Goal: Task Accomplishment & Management: Manage account settings

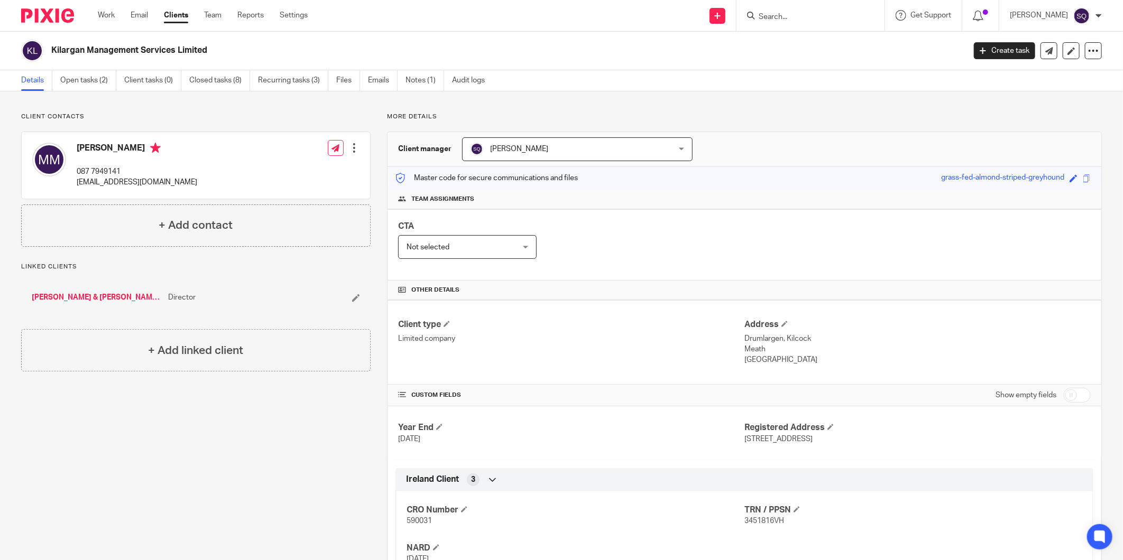
scroll to position [6, 0]
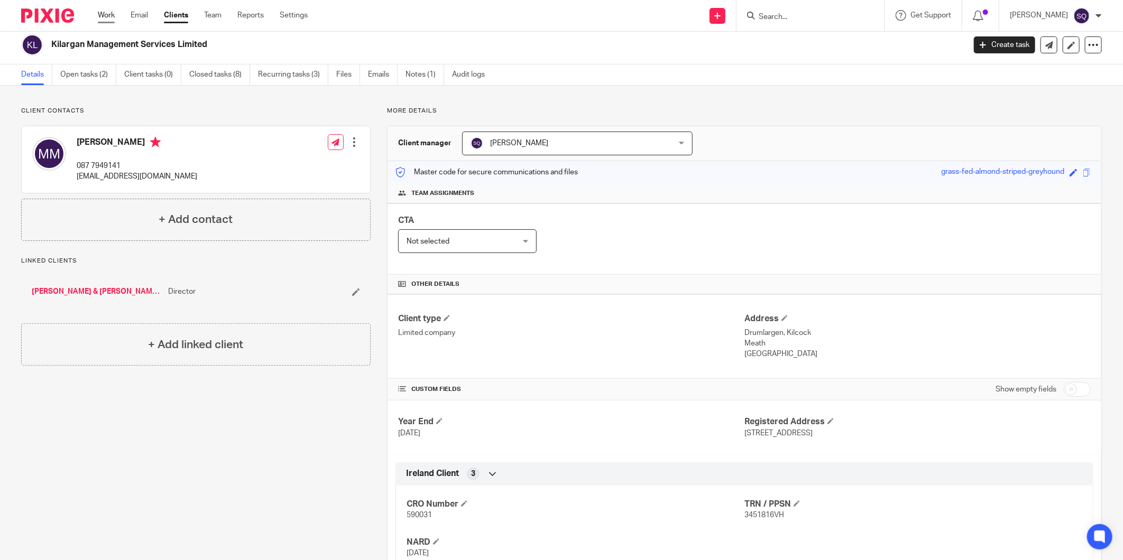
click at [106, 13] on link "Work" at bounding box center [106, 15] width 17 height 11
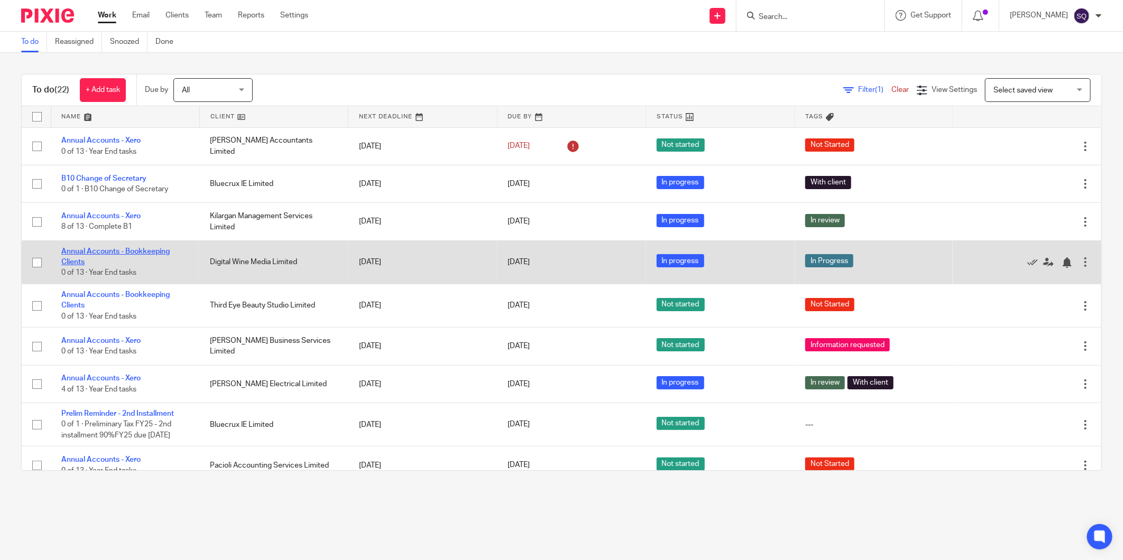
click at [145, 252] on link "Annual Accounts - Bookkeeping Clients" at bounding box center [115, 257] width 108 height 18
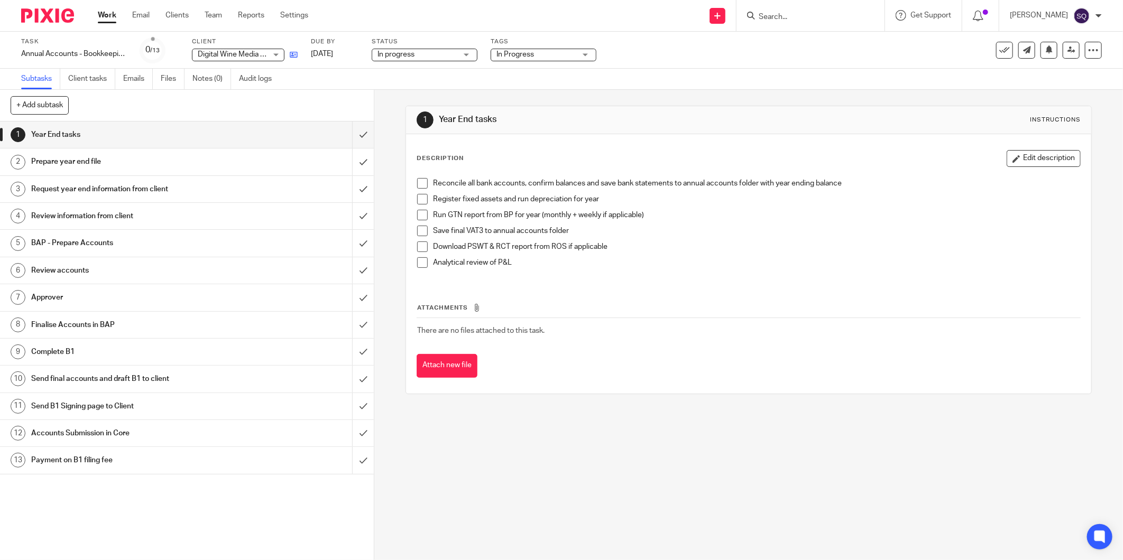
click at [292, 52] on icon at bounding box center [294, 55] width 8 height 8
click at [102, 17] on link "Work" at bounding box center [107, 15] width 19 height 11
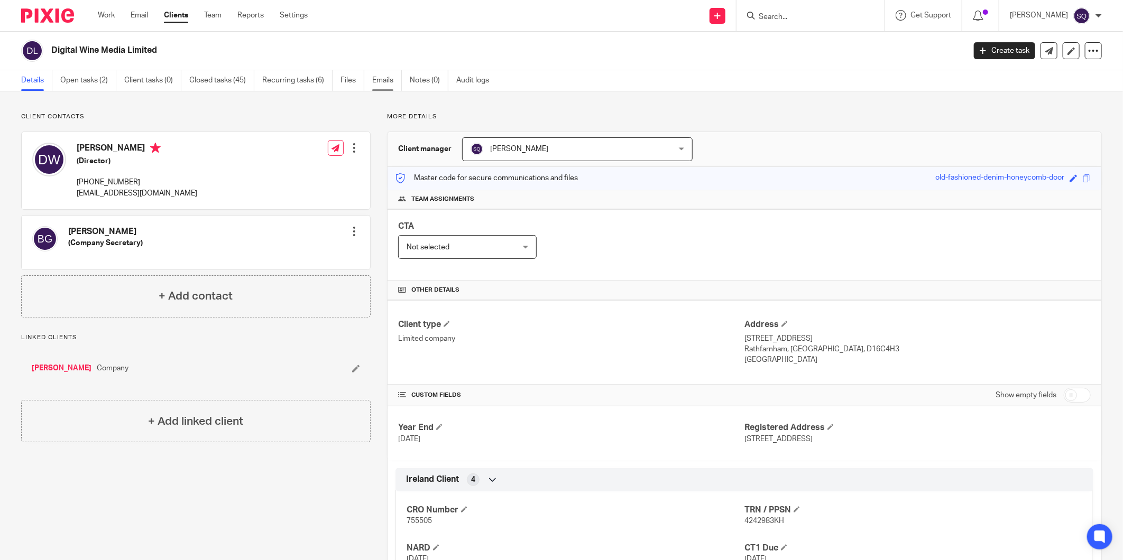
click at [376, 80] on link "Emails" at bounding box center [387, 80] width 30 height 21
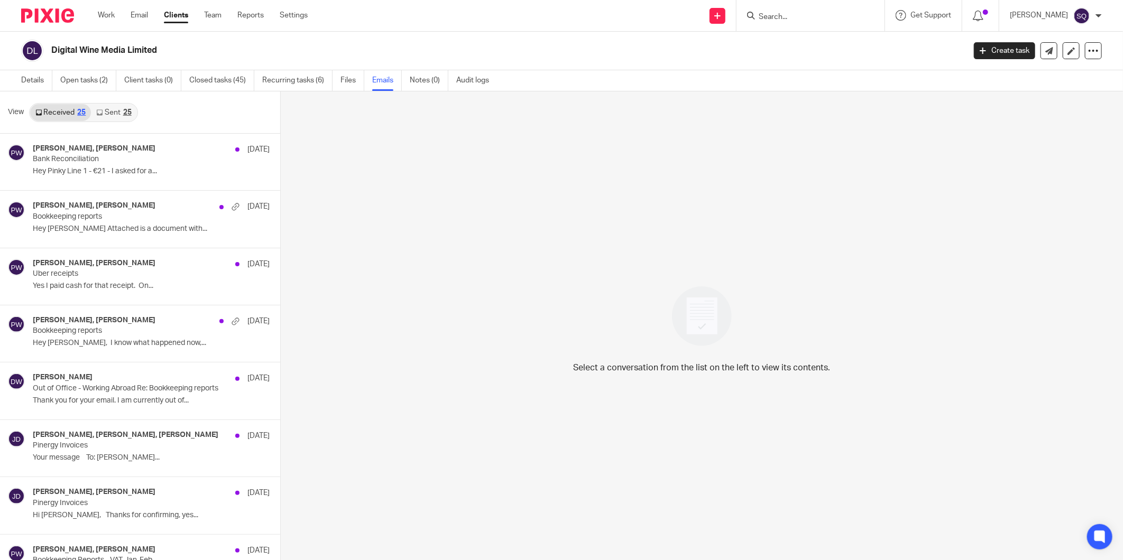
click at [1102, 15] on div "[PERSON_NAME] My profile Email integration Logout" at bounding box center [1055, 15] width 113 height 31
click at [1098, 16] on div at bounding box center [1098, 16] width 6 height 6
click at [1088, 55] on span "Email integration" at bounding box center [1068, 56] width 55 height 7
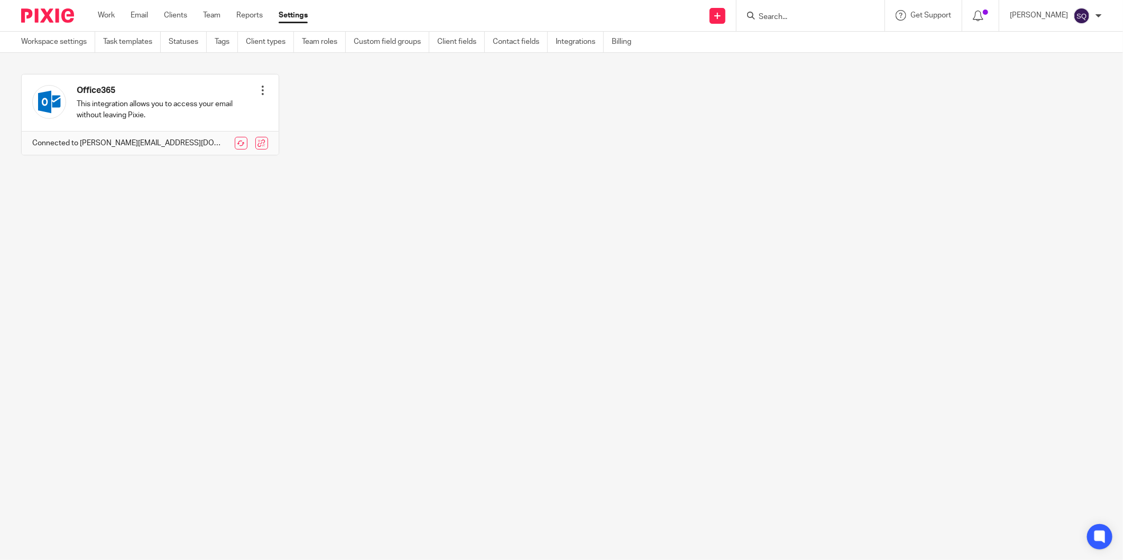
click at [130, 13] on ul "Work Email Clients Team Reports Settings" at bounding box center [211, 15] width 226 height 11
click at [136, 14] on link "Email" at bounding box center [139, 15] width 17 height 11
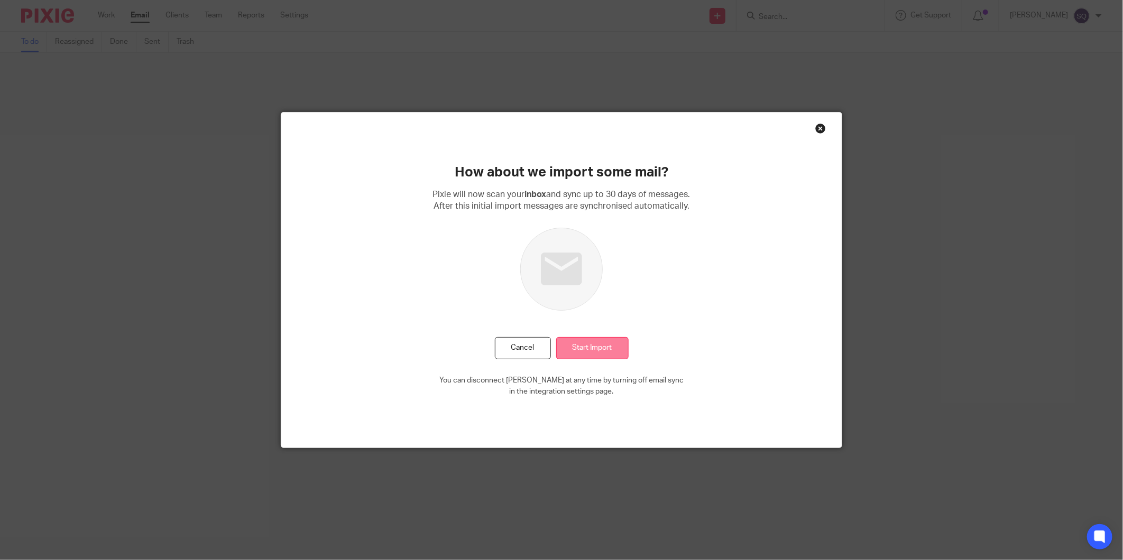
click at [612, 353] on input "Start Import" at bounding box center [592, 348] width 72 height 23
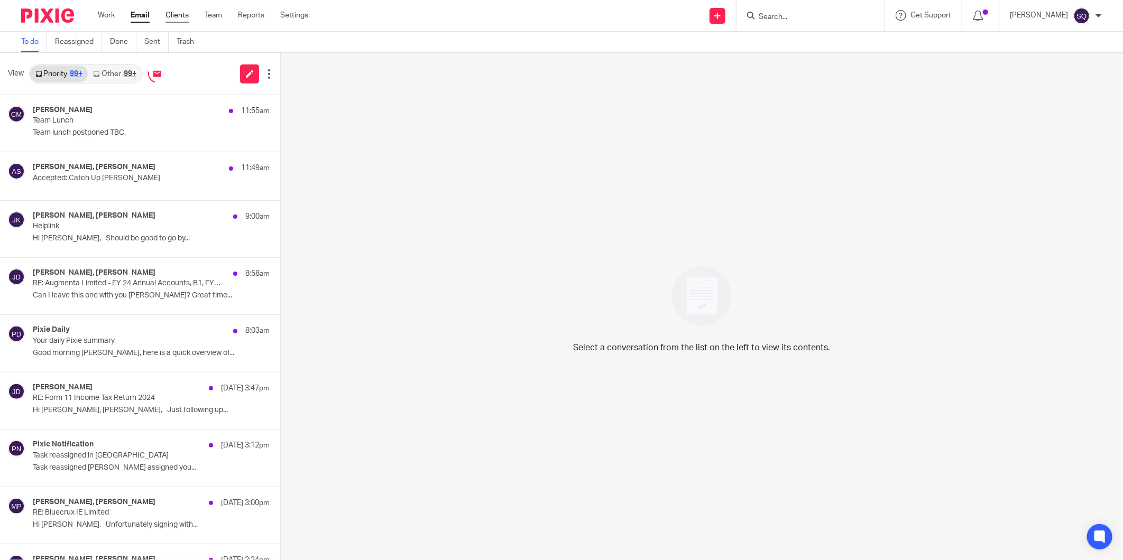
click at [183, 12] on link "Clients" at bounding box center [176, 15] width 23 height 11
click at [37, 14] on img at bounding box center [47, 15] width 53 height 14
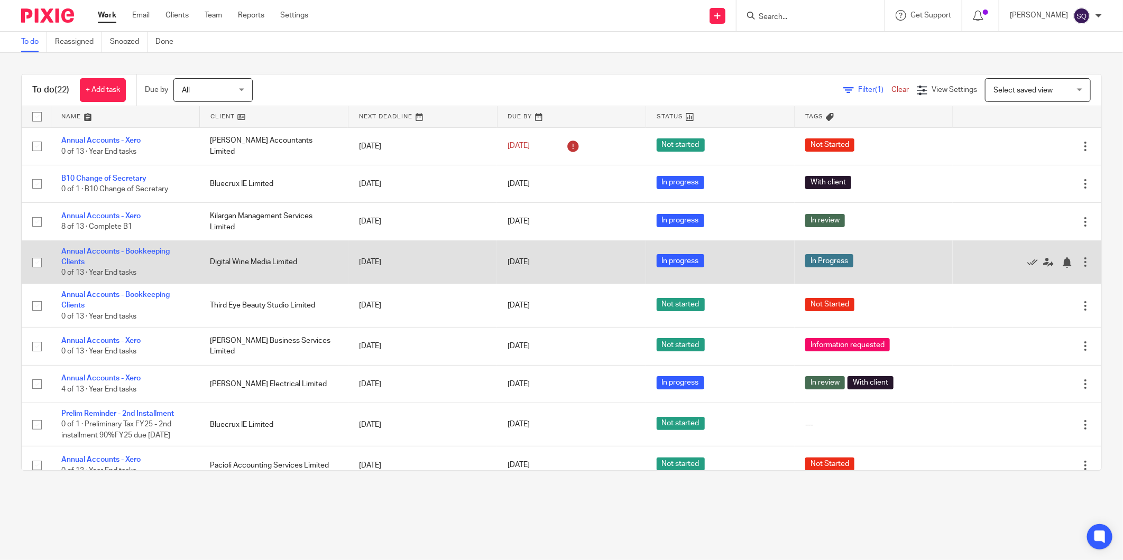
click at [251, 266] on td "Digital Wine Media Limited" at bounding box center [273, 262] width 149 height 43
click at [140, 252] on link "Annual Accounts - Bookkeeping Clients" at bounding box center [115, 257] width 108 height 18
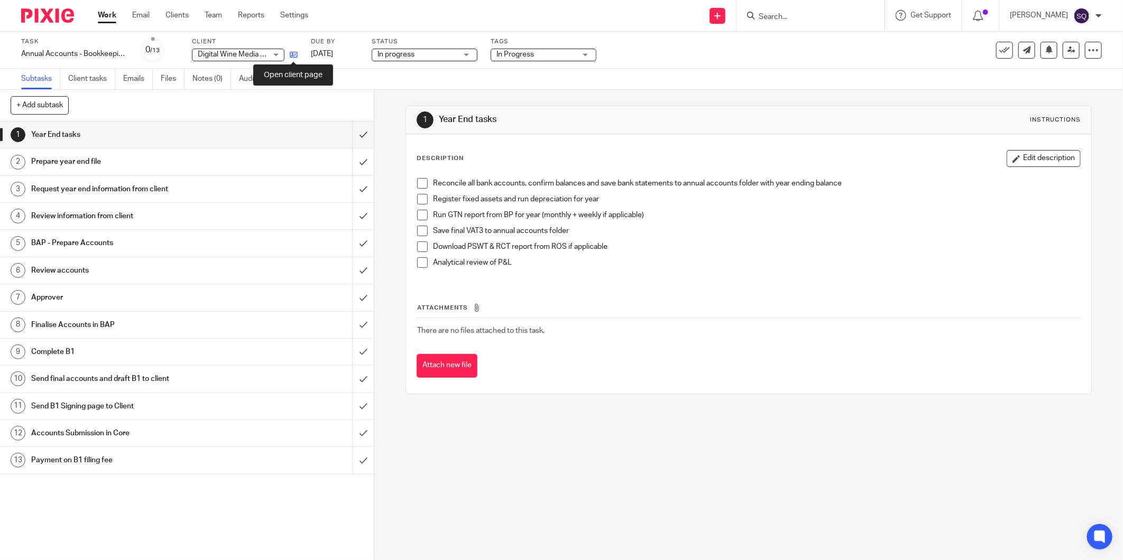
click at [294, 54] on icon at bounding box center [294, 55] width 8 height 8
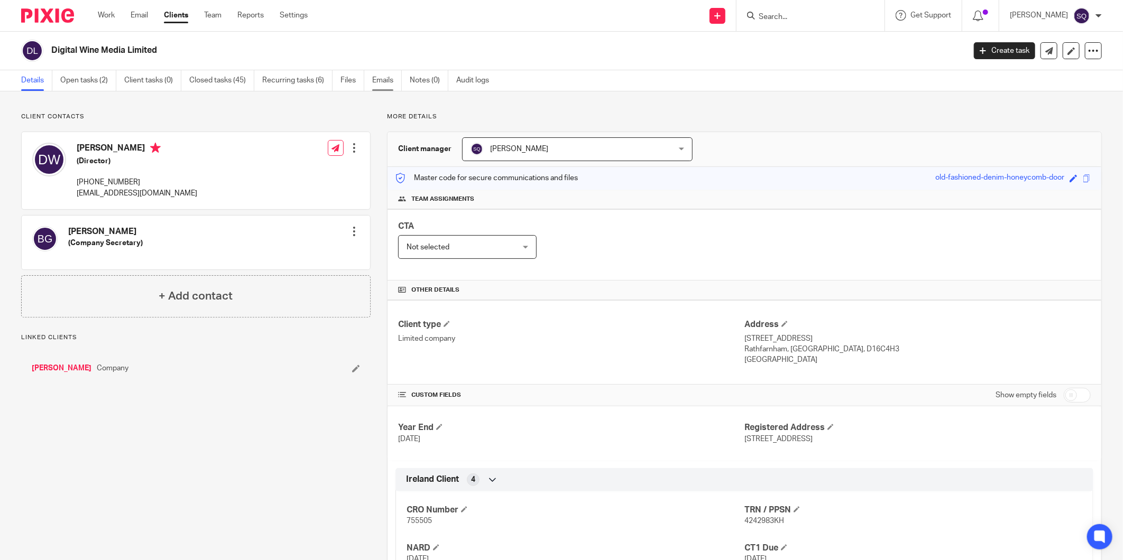
click at [392, 81] on link "Emails" at bounding box center [387, 80] width 30 height 21
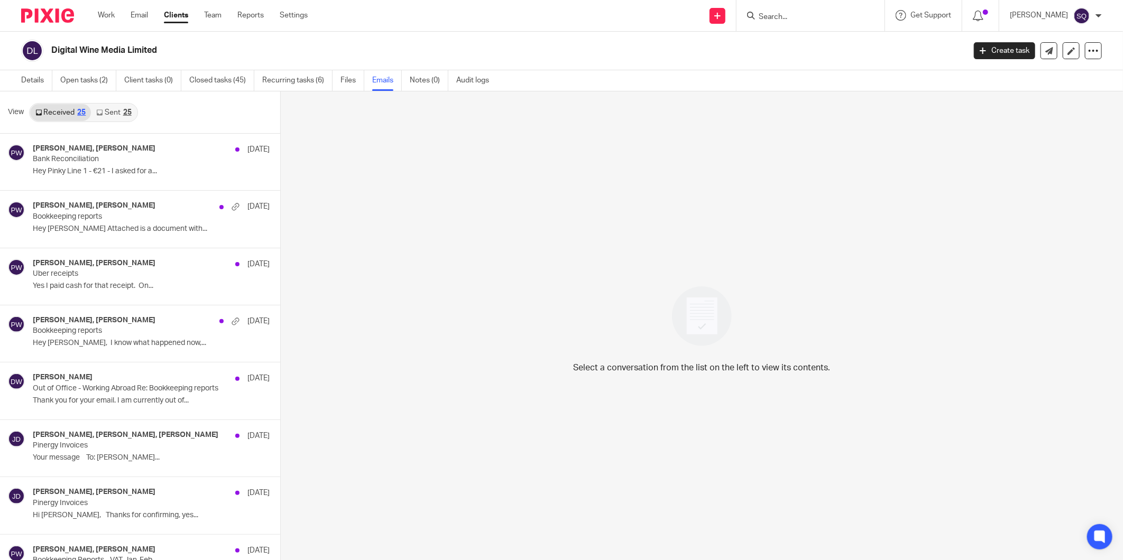
click at [119, 114] on link "Sent 25" at bounding box center [113, 112] width 45 height 17
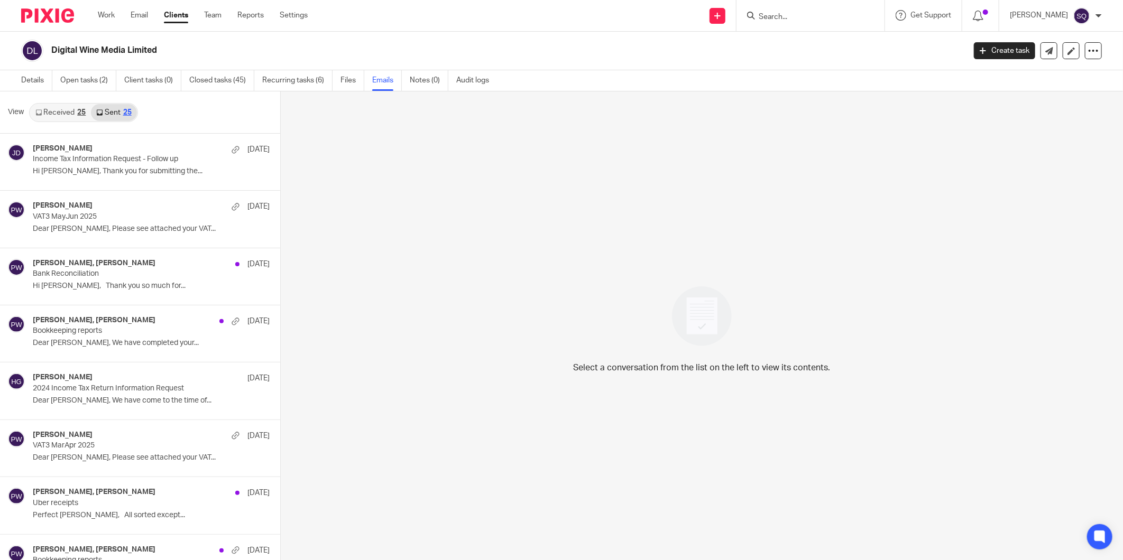
scroll to position [2, 0]
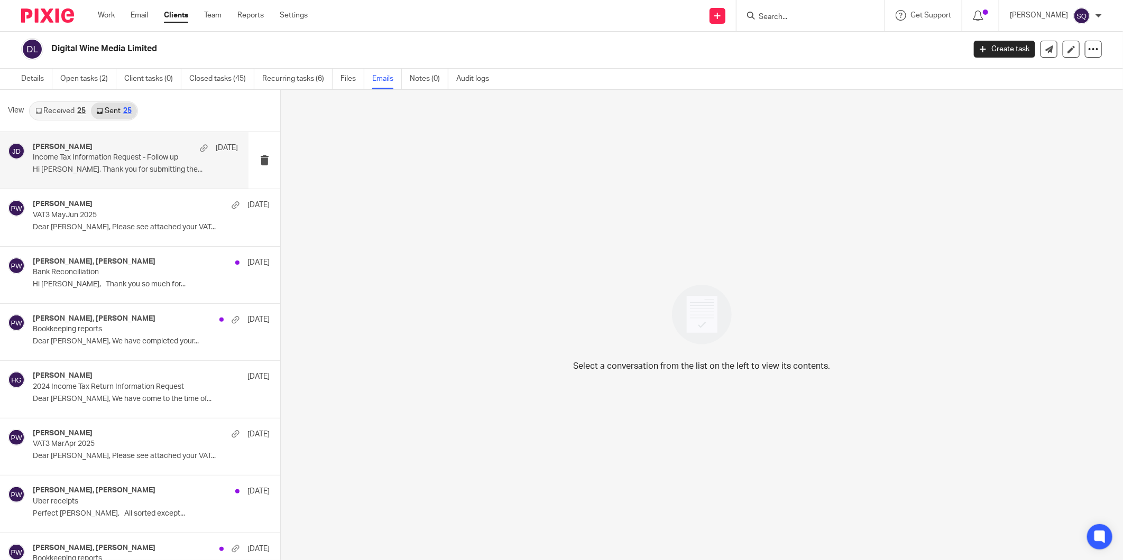
click at [130, 165] on p "Hi Dillon, Thank you for submitting the..." at bounding box center [135, 169] width 205 height 9
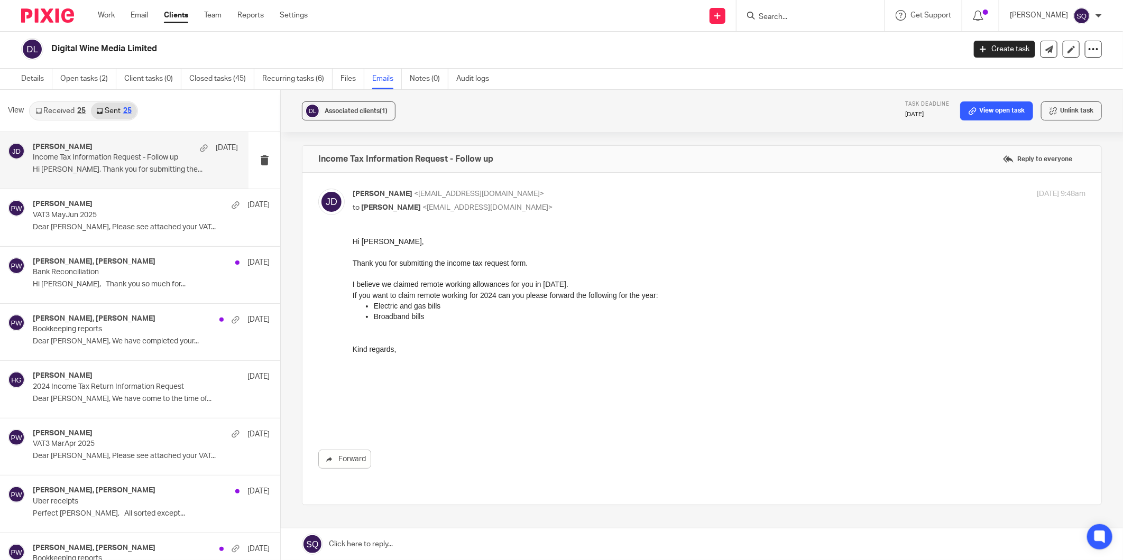
scroll to position [0, 0]
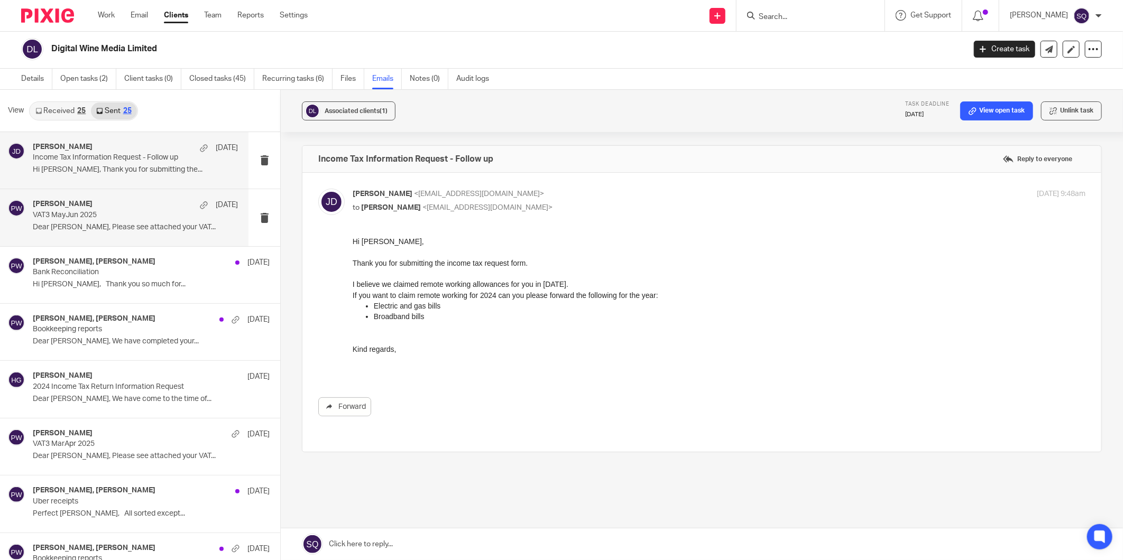
click at [143, 233] on div "Pinky Wadhwa 11 Jul VAT3 MayJun 2025 Dear Dillon, Please see attached your VAT.…" at bounding box center [135, 217] width 205 height 35
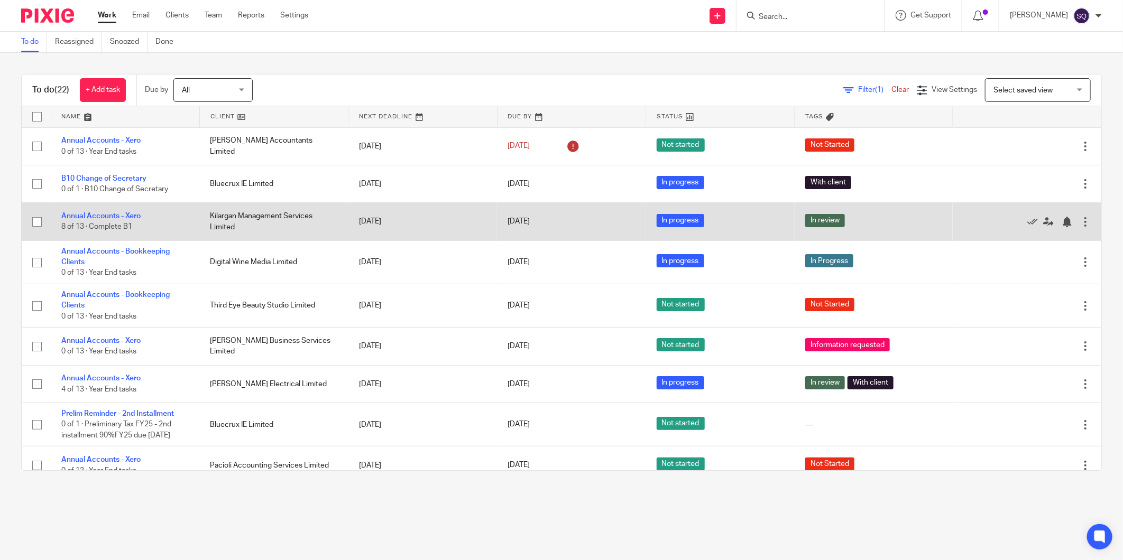
click at [144, 210] on td "Annual Accounts - Xero 8 of 13 · Complete B1" at bounding box center [125, 222] width 149 height 38
click at [131, 215] on link "Annual Accounts - Xero" at bounding box center [100, 216] width 79 height 7
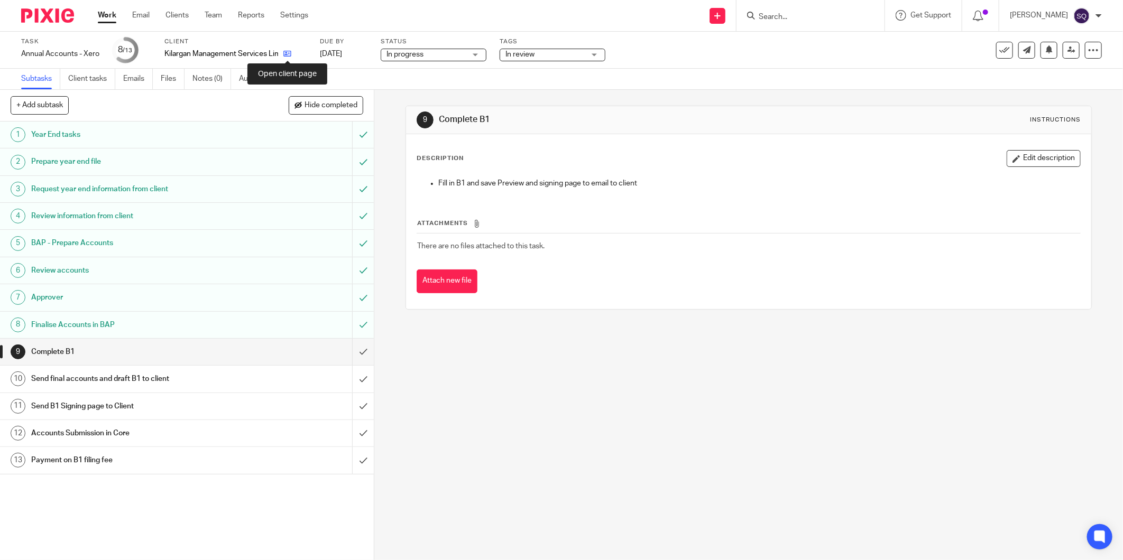
click at [284, 50] on icon at bounding box center [287, 54] width 8 height 8
